Goal: Task Accomplishment & Management: Manage account settings

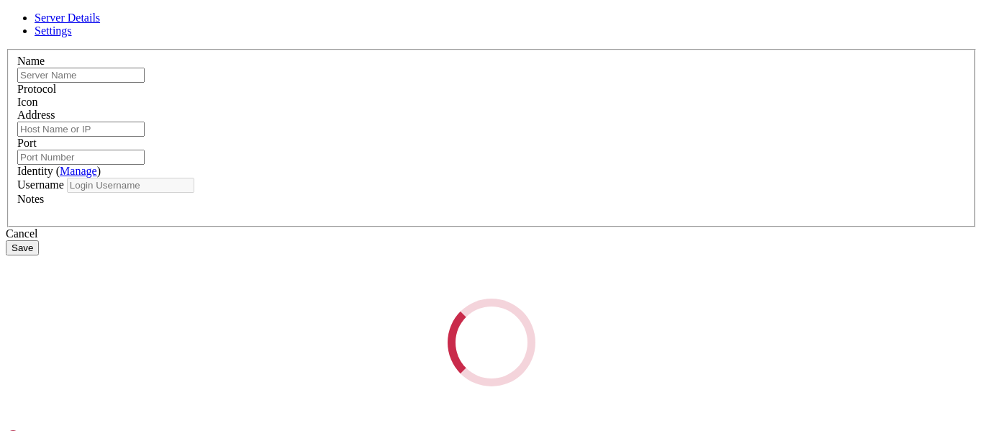
type input "[PERSON_NAME]"
type input "[DOMAIN_NAME]"
type input "47709"
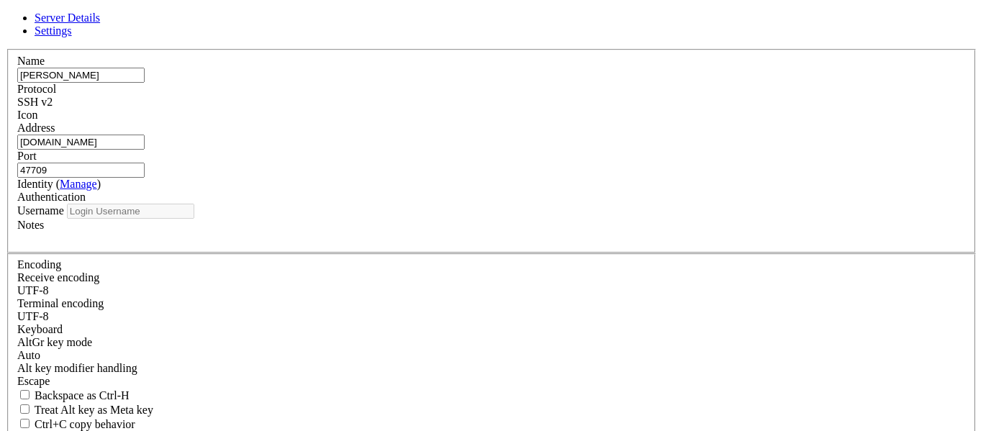
type input "pi"
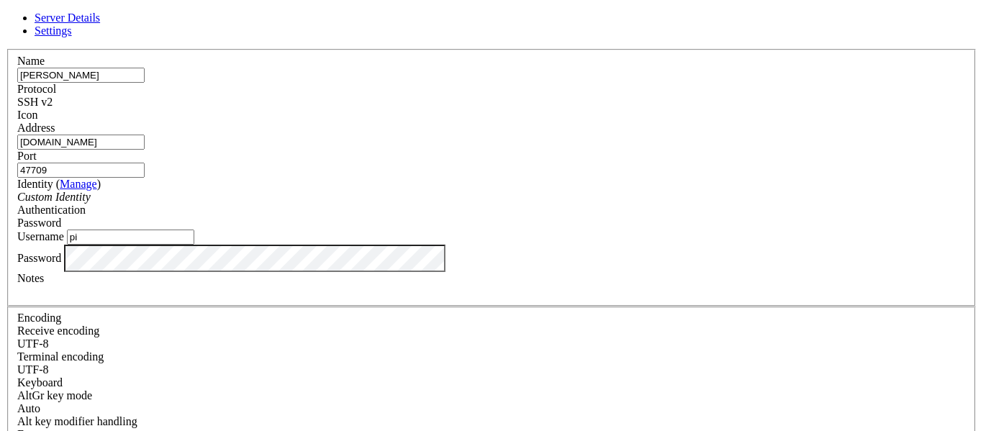
click at [145, 163] on input "47709" at bounding box center [80, 170] width 127 height 15
paste input "946"
type input "49469"
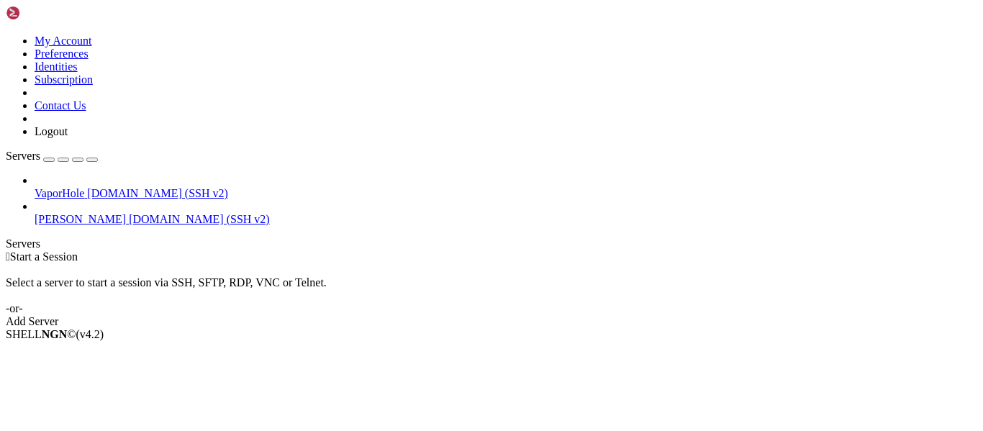
click at [126, 213] on span "[PERSON_NAME]" at bounding box center [80, 219] width 91 height 12
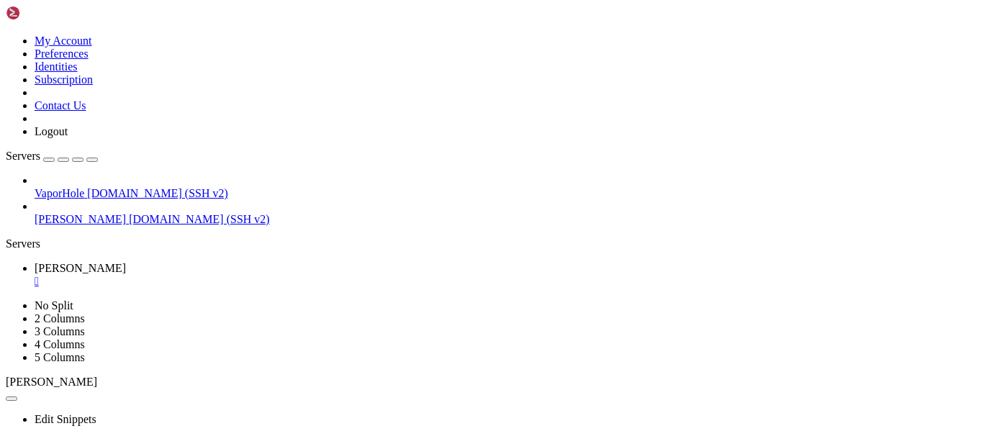
scroll to position [1, 0]
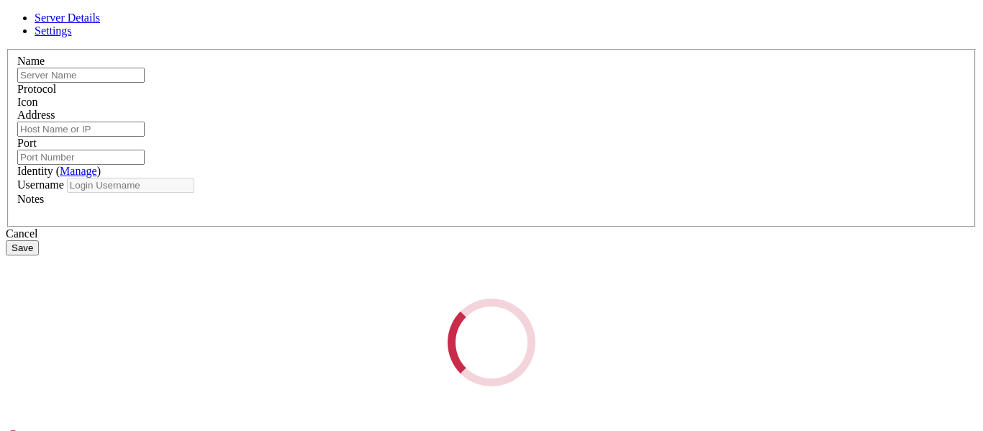
type input "[PERSON_NAME]"
type input "[DOMAIN_NAME]"
type input "49469"
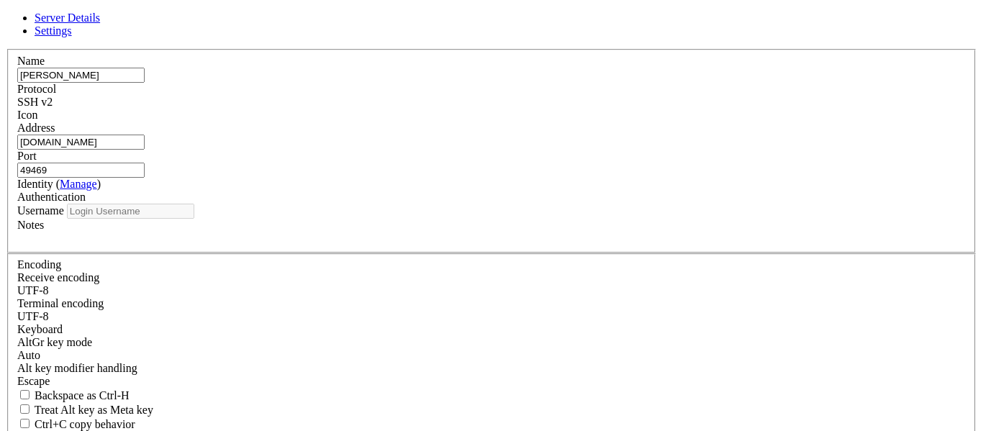
type input "pi"
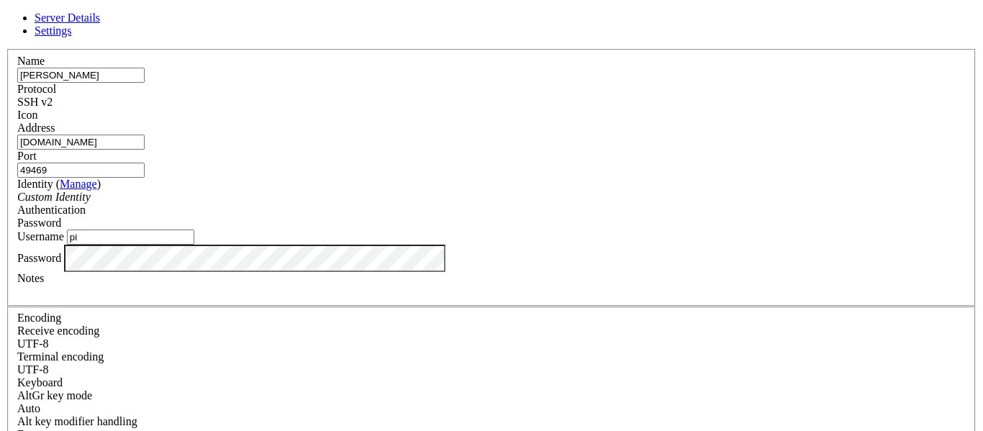
click at [145, 163] on input "49469" at bounding box center [80, 170] width 127 height 15
paste input "33651"
type input "33651"
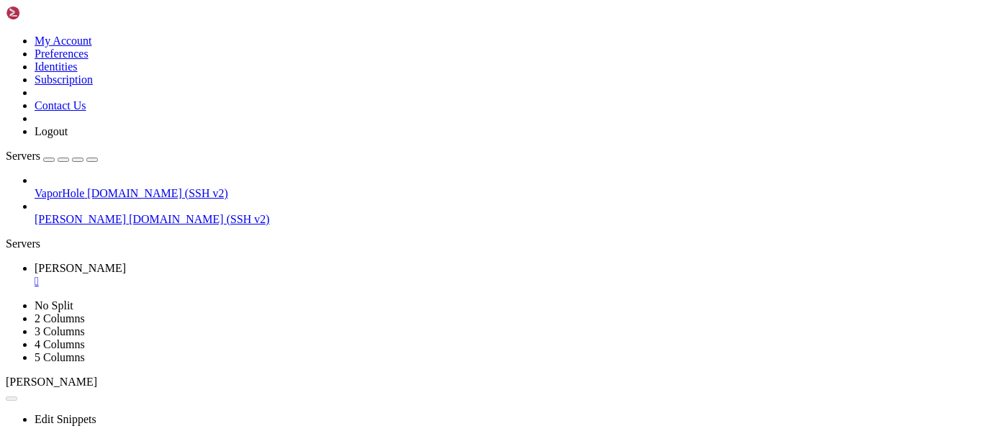
drag, startPoint x: 456, startPoint y: 801, endPoint x: 217, endPoint y: 797, distance: 239.6
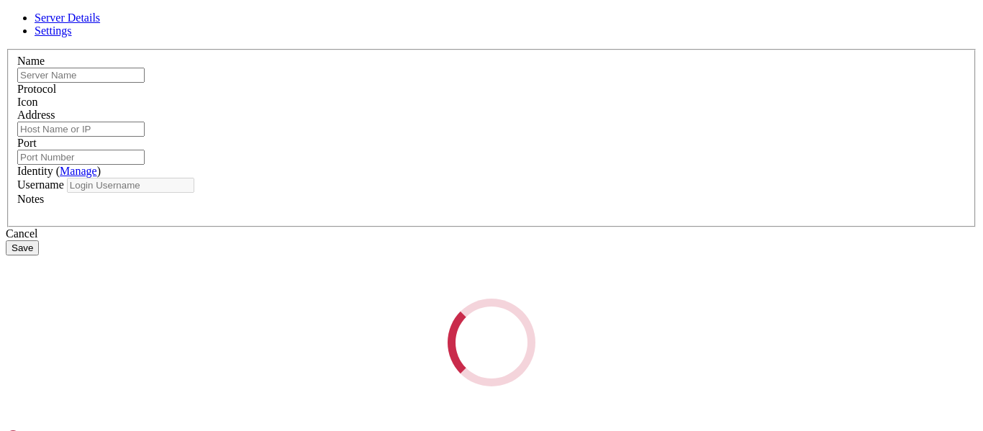
type input "[PERSON_NAME]"
type input "[DOMAIN_NAME]"
type input "33651"
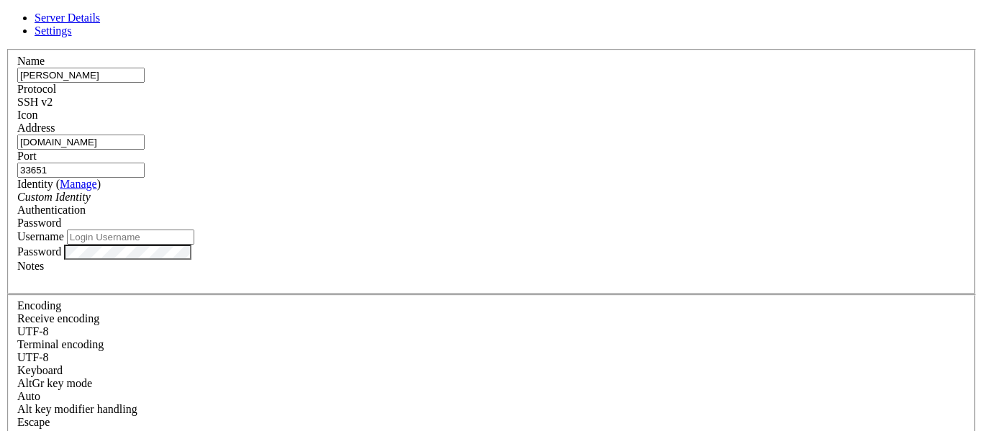
type input "pi"
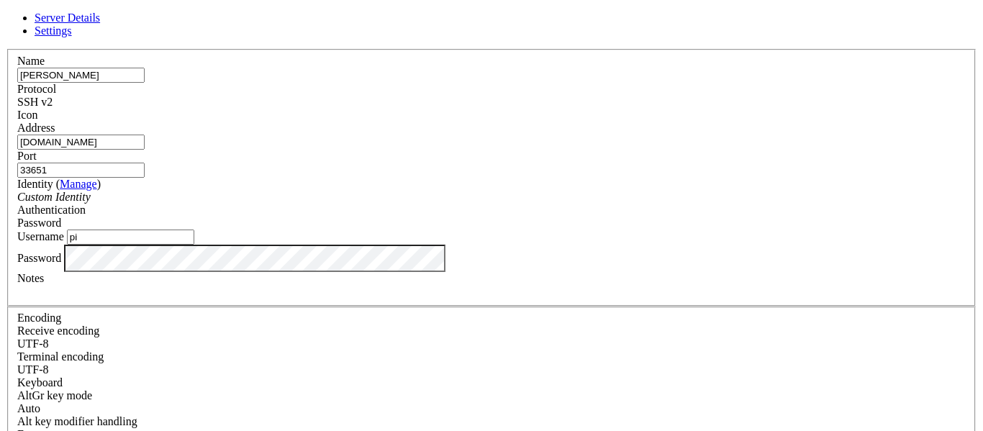
click at [145, 163] on input "33651" at bounding box center [80, 170] width 127 height 15
paste input "47769"
type input "47769"
